Goal: Information Seeking & Learning: Learn about a topic

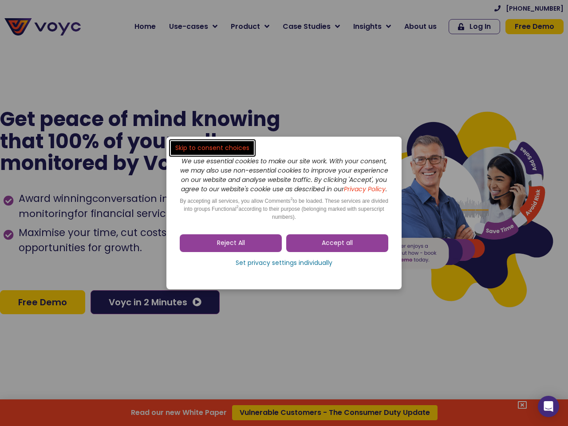
click at [337, 247] on span "Accept all" at bounding box center [337, 243] width 31 height 9
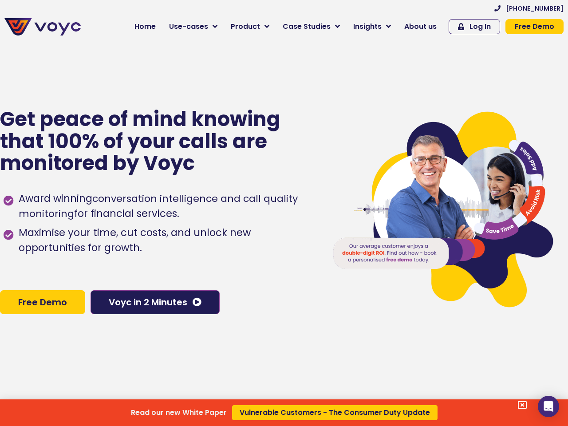
click at [284, 267] on div "Award winning conversation intelligence and call quality monitoring for financi…" at bounding box center [159, 232] width 311 height 91
